Goal: Transaction & Acquisition: Purchase product/service

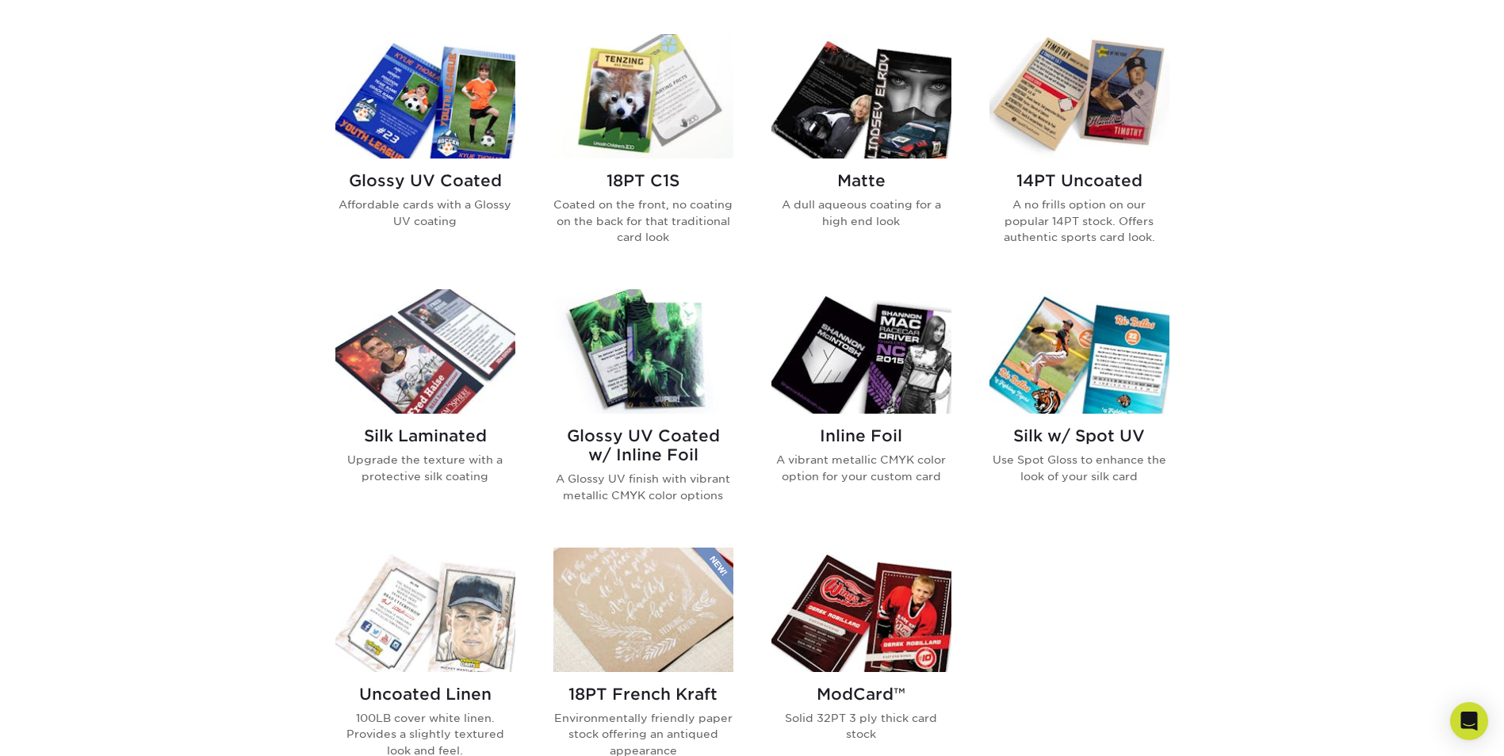
scroll to position [793, 0]
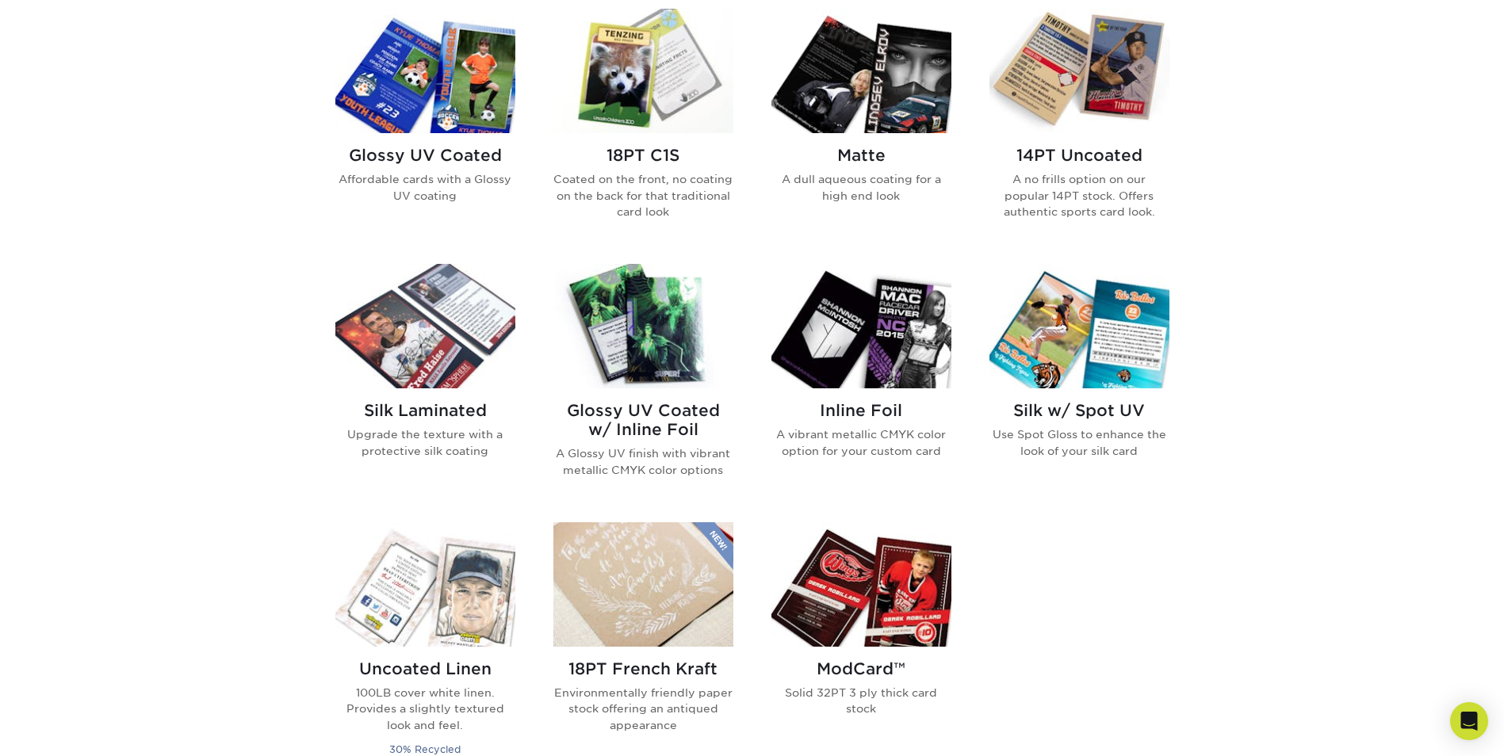
click at [621, 353] on img at bounding box center [643, 326] width 180 height 124
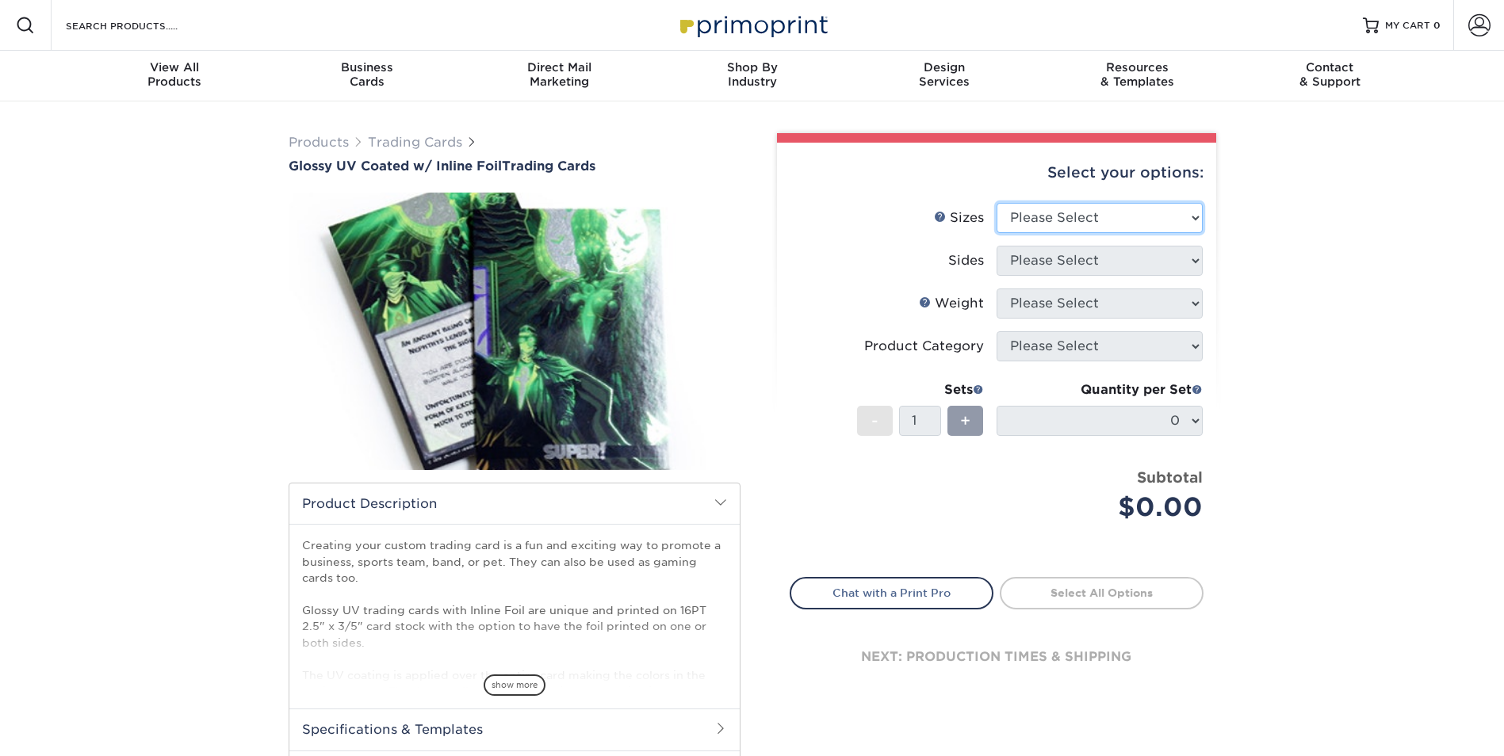
click at [1063, 219] on select "Please Select 2.5" x 3.5"" at bounding box center [1100, 218] width 206 height 30
select select "2.50x3.50"
click at [997, 203] on select "Please Select 2.5" x 3.5"" at bounding box center [1100, 218] width 206 height 30
click at [1055, 264] on select "Please Select Print Both Sides - Foil Back Only Print Both Sides - Foil Both Si…" at bounding box center [1100, 261] width 206 height 30
select select "e9e9dfb3-fba1-4d60-972c-fd9ca5904d33"
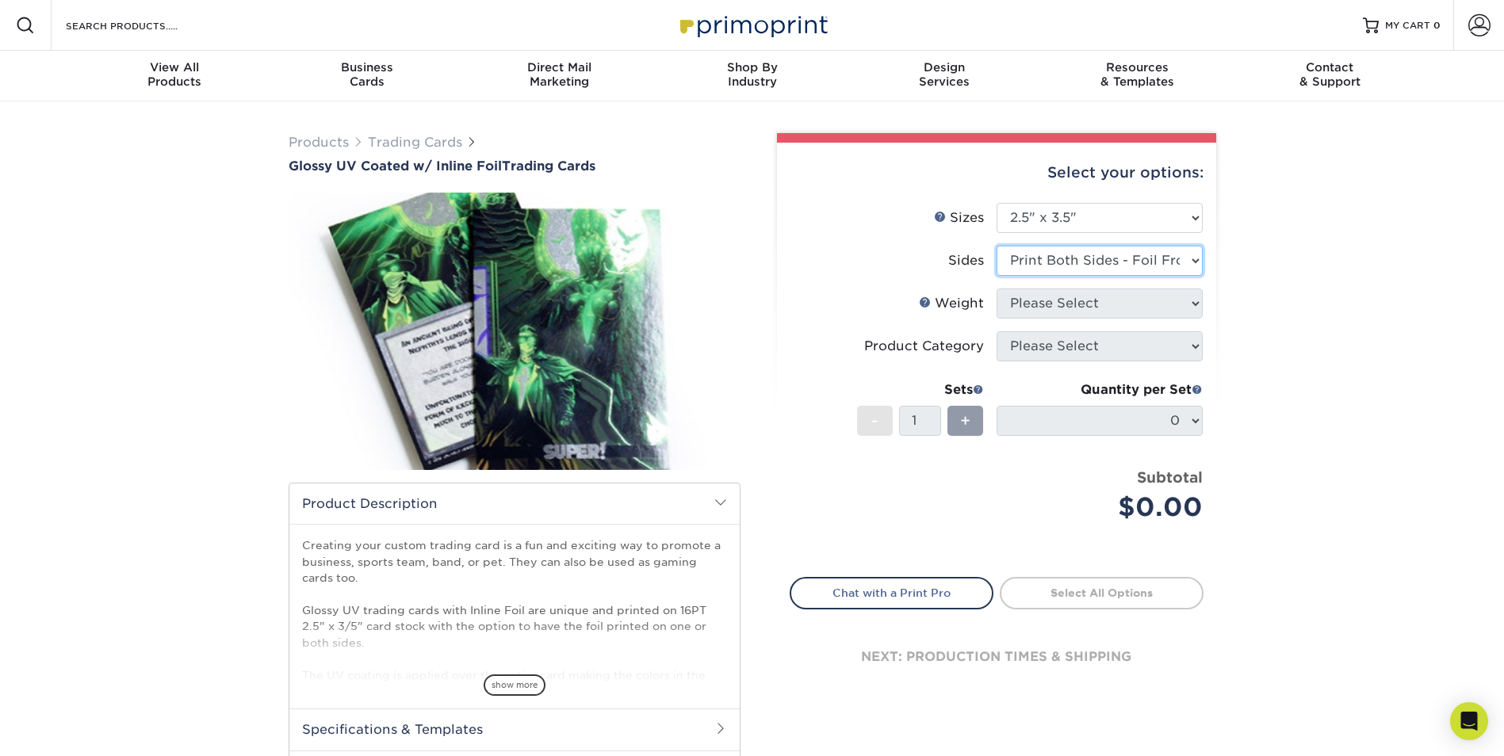
click at [997, 246] on select "Please Select Print Both Sides - Foil Back Only Print Both Sides - Foil Both Si…" at bounding box center [1100, 261] width 206 height 30
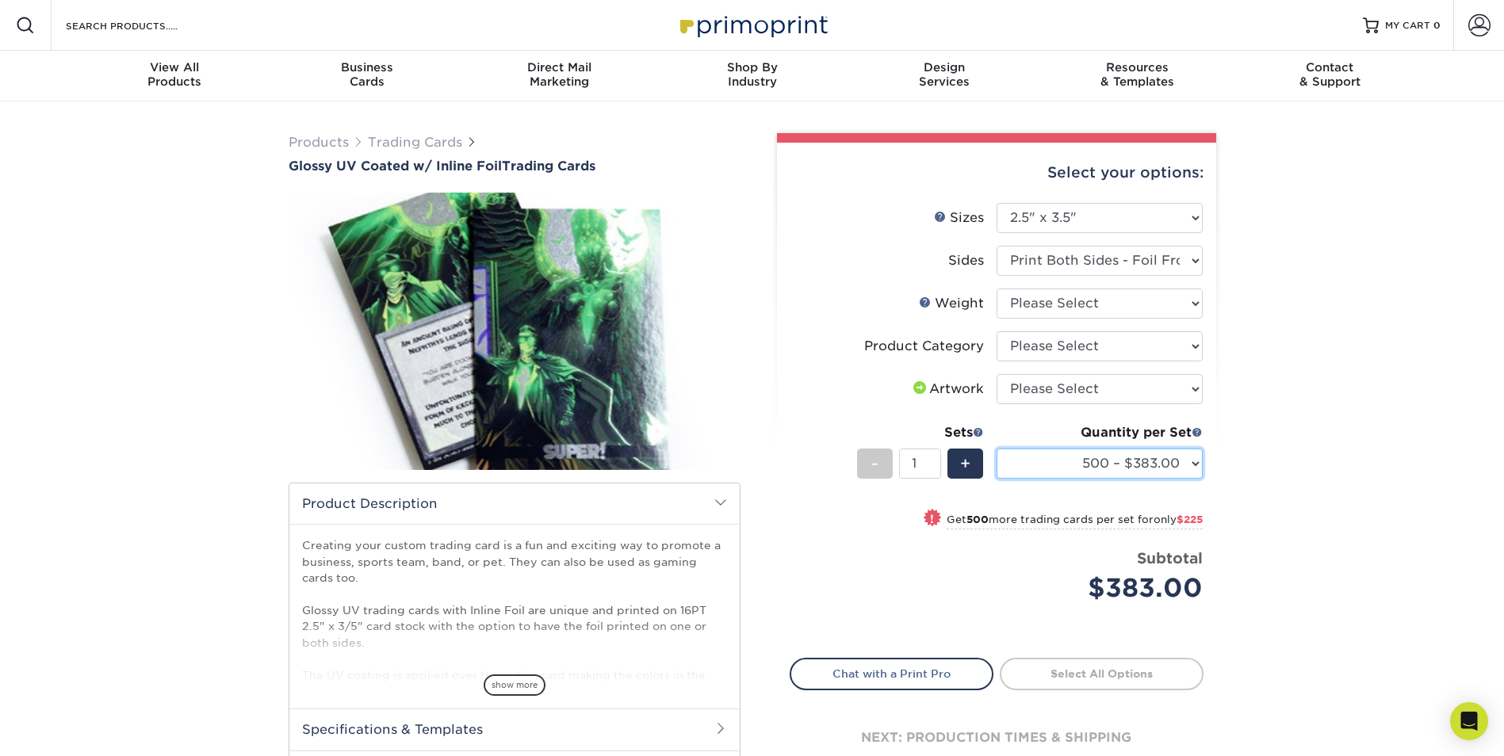
click at [1155, 460] on select "500 – $383.00 1000 – $608.00 2500 – $883.00 5000 – $1252.00" at bounding box center [1100, 464] width 206 height 30
click at [1159, 465] on select "500 – $383.00 1000 – $608.00 2500 – $883.00 5000 – $1252.00" at bounding box center [1100, 464] width 206 height 30
